Goal: Task Accomplishment & Management: Use online tool/utility

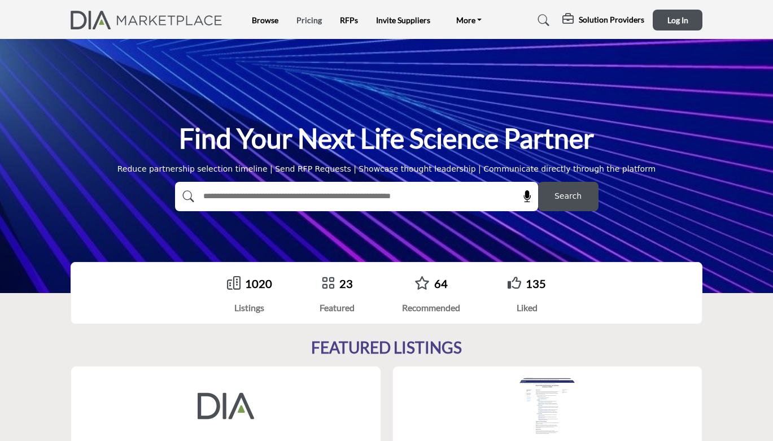
click at [308, 23] on link "Pricing" at bounding box center [308, 20] width 25 height 10
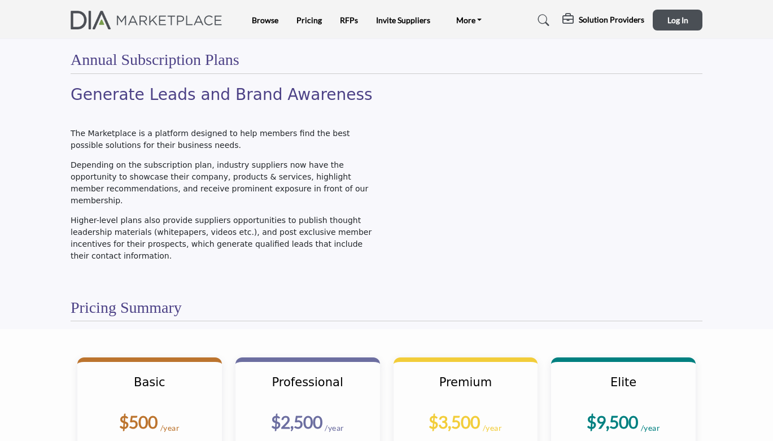
click at [358, 17] on ul "Browse Pricing RFPs Invite Suppliers More FAQ's DIAglobal.org" at bounding box center [371, 20] width 238 height 16
click at [348, 21] on link "RFPs" at bounding box center [349, 20] width 18 height 10
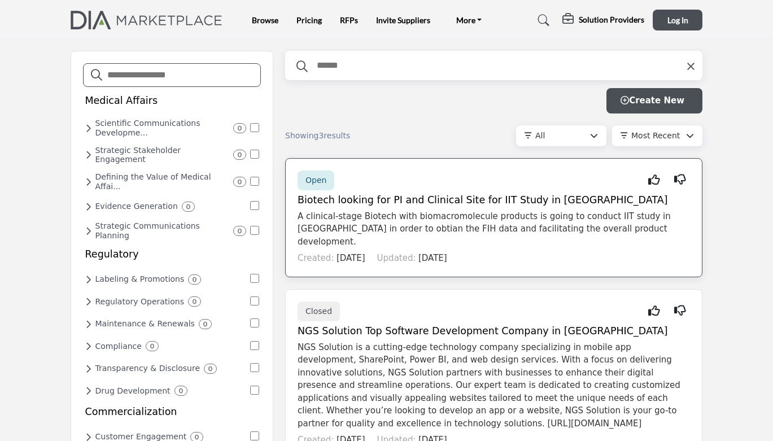
click at [389, 202] on h5 "Biotech looking for PI and Clinical Site for IIT Study in [GEOGRAPHIC_DATA]" at bounding box center [493, 200] width 392 height 12
